Goal: Transaction & Acquisition: Obtain resource

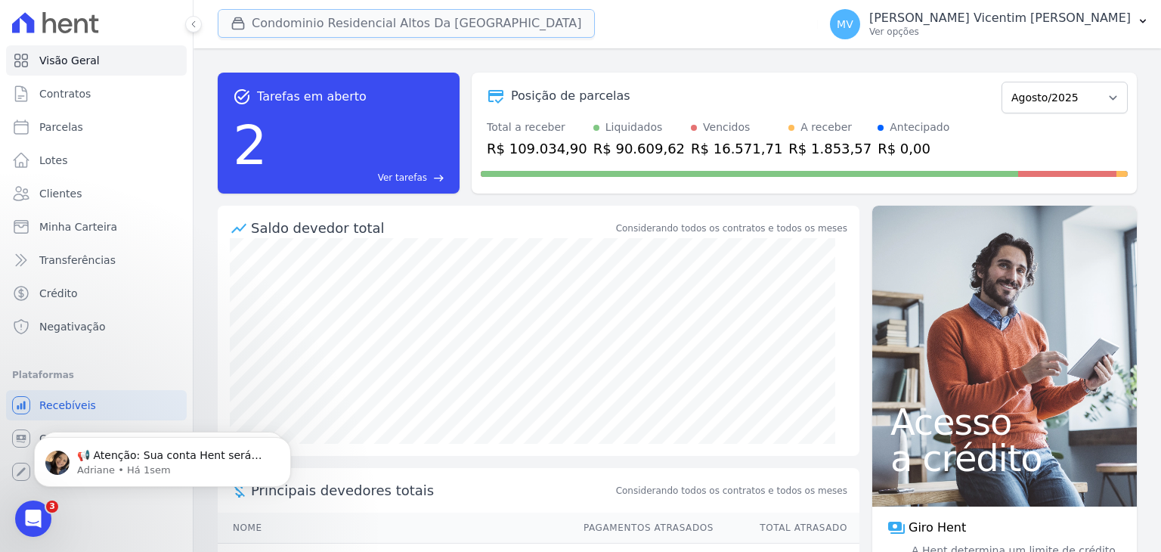
click at [428, 25] on button "Condominio Residencial Altos Da [GEOGRAPHIC_DATA]" at bounding box center [406, 23] width 377 height 29
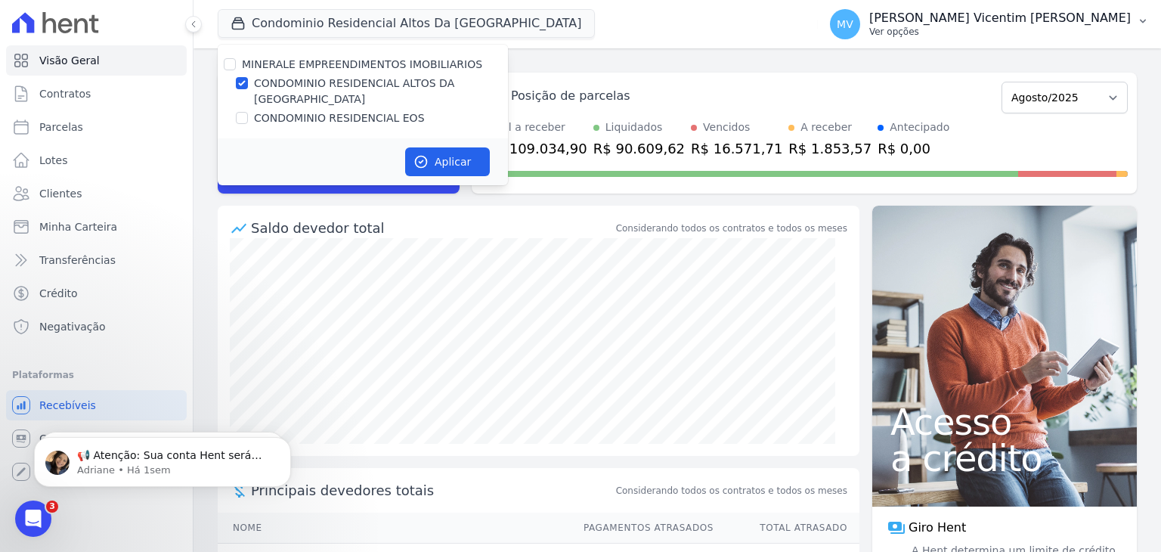
click at [1033, 29] on p "Ver opções" at bounding box center [1000, 32] width 262 height 12
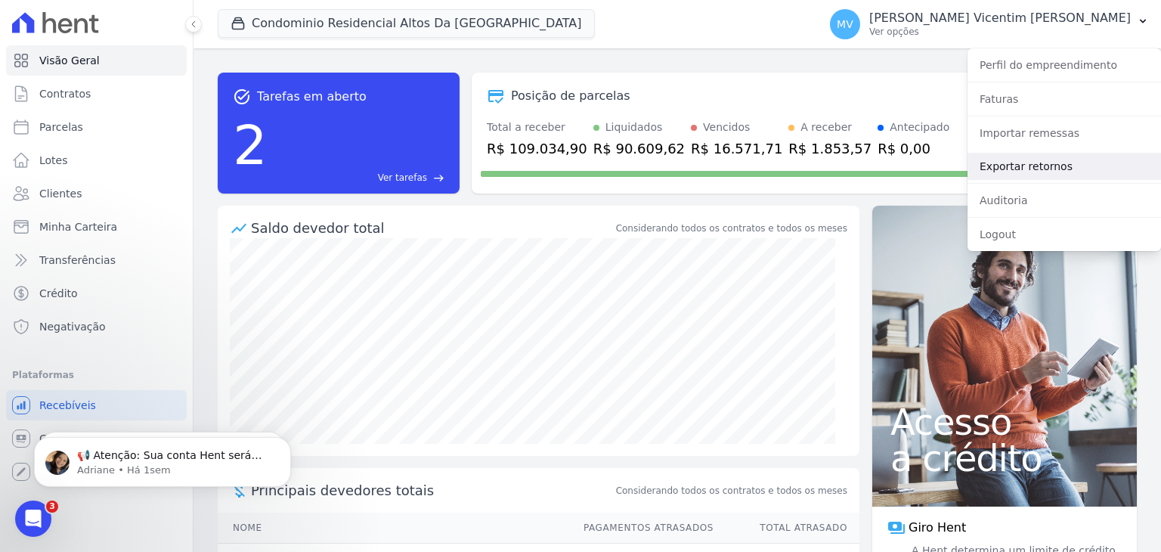
click at [1018, 168] on link "Exportar retornos" at bounding box center [1063, 166] width 193 height 27
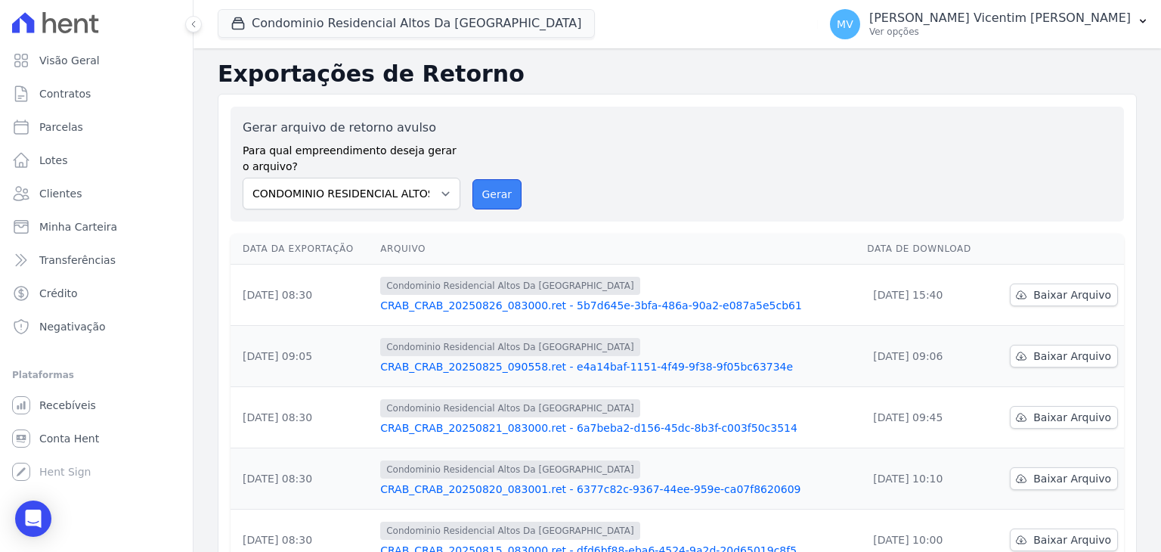
click at [502, 191] on button "Gerar" at bounding box center [497, 194] width 50 height 30
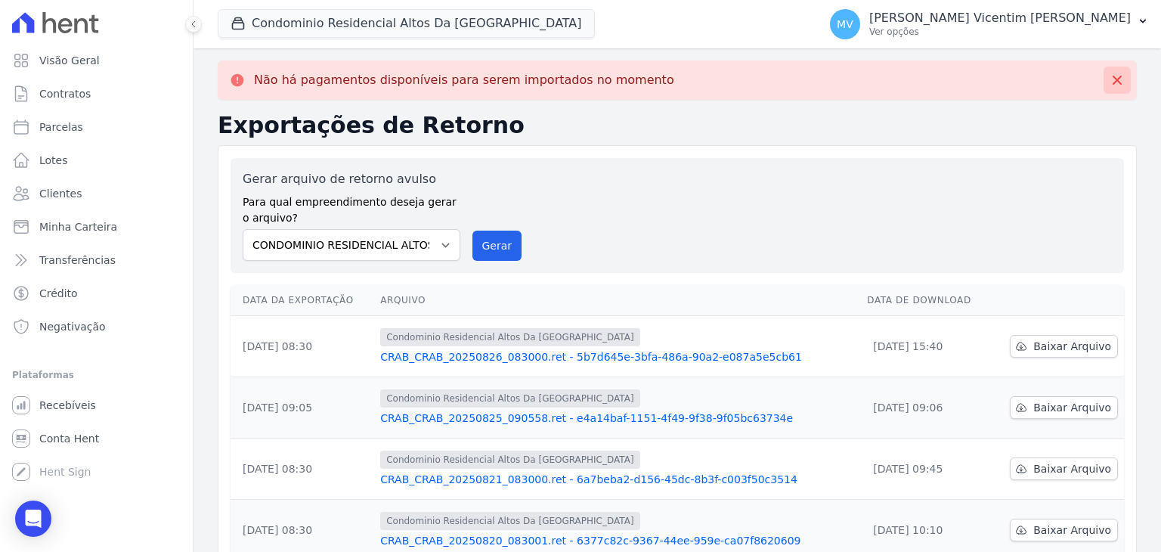
click at [1110, 84] on icon at bounding box center [1117, 80] width 15 height 15
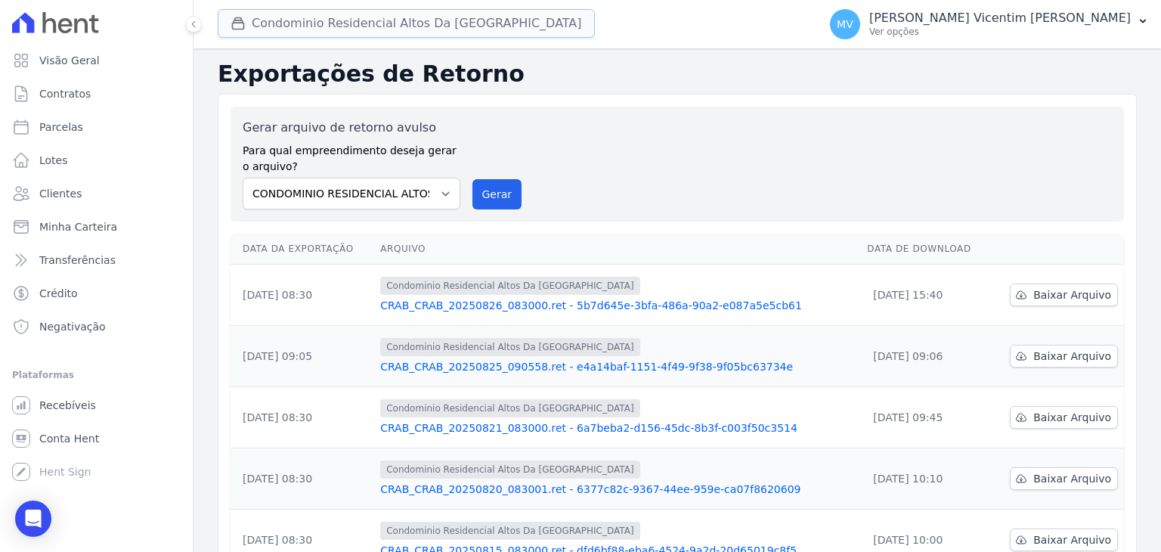
click at [451, 30] on button "Condominio Residencial Altos Da [GEOGRAPHIC_DATA]" at bounding box center [406, 23] width 377 height 29
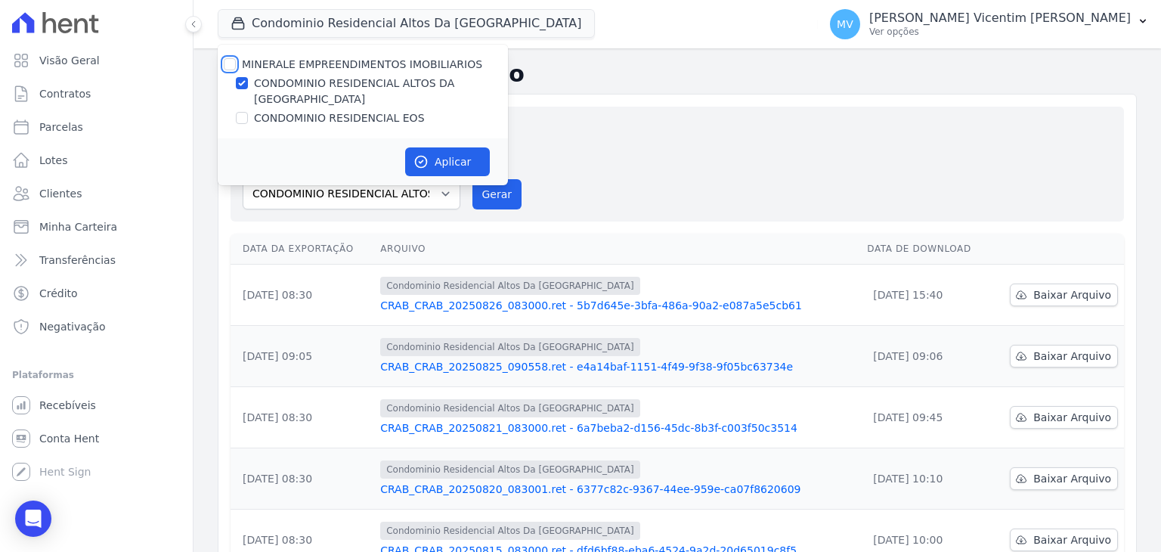
click at [227, 61] on input "MINERALE EMPREENDIMENTOS IMOBILIARIOS" at bounding box center [230, 64] width 12 height 12
checkbox input "true"
click at [227, 61] on input "MINERALE EMPREENDIMENTOS IMOBILIARIOS" at bounding box center [230, 64] width 12 height 12
checkbox input "false"
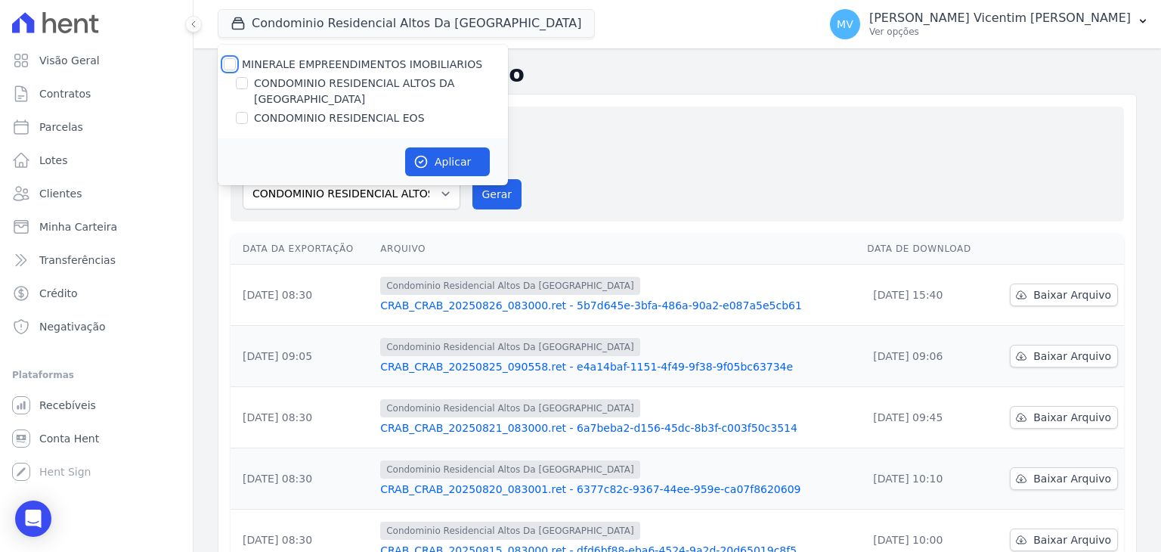
checkbox input "false"
click at [245, 112] on input "CONDOMINIO RESIDENCIAL EOS" at bounding box center [242, 118] width 12 height 12
checkbox input "true"
click at [465, 147] on button "Aplicar" at bounding box center [447, 161] width 85 height 29
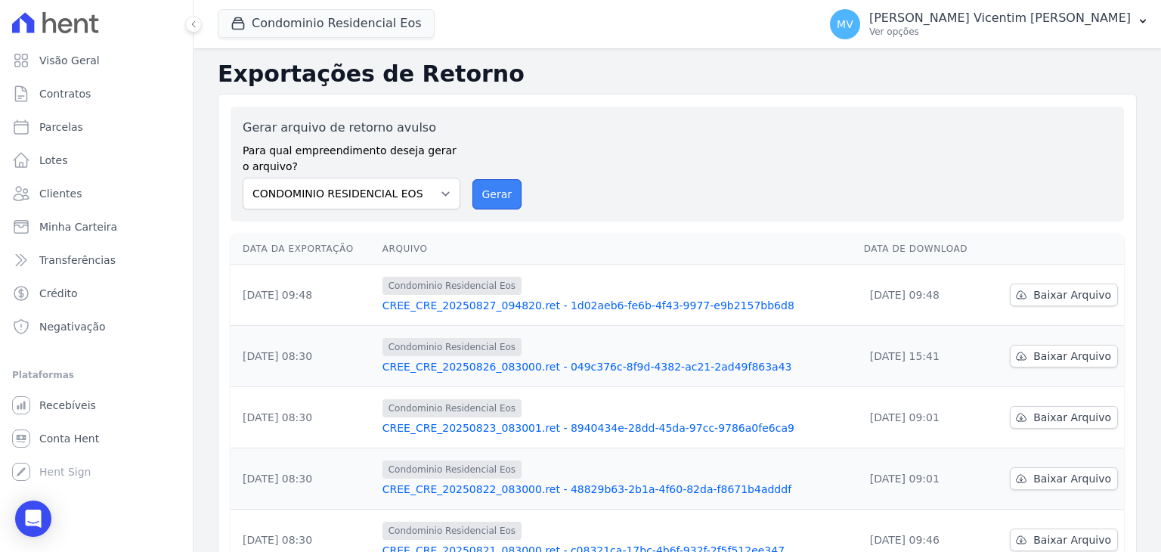
click at [498, 203] on button "Gerar" at bounding box center [497, 194] width 50 height 30
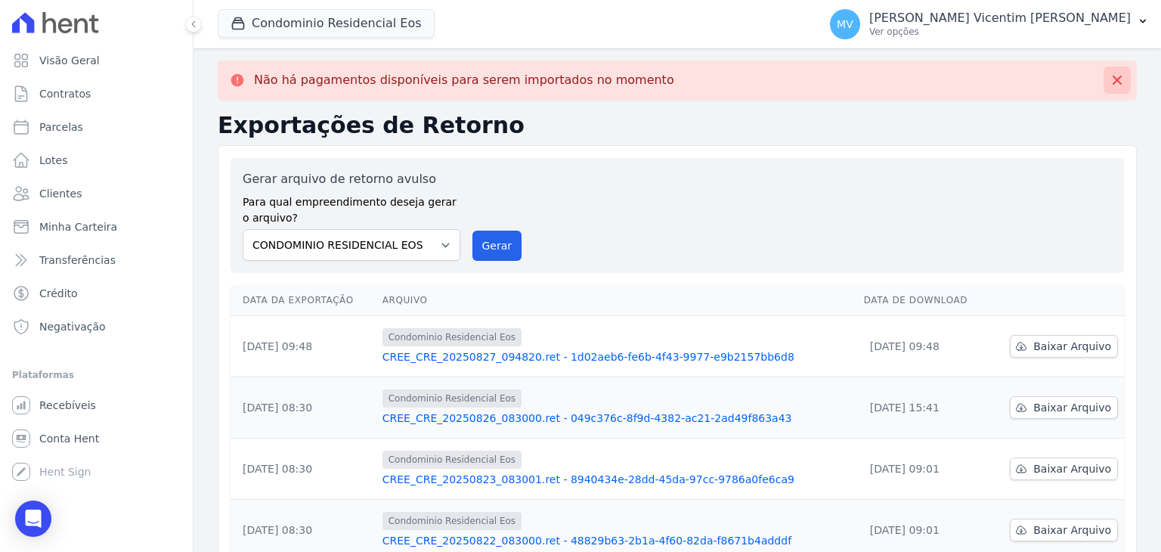
click at [1113, 82] on icon at bounding box center [1117, 80] width 9 height 9
